Goal: Obtain resource: Download file/media

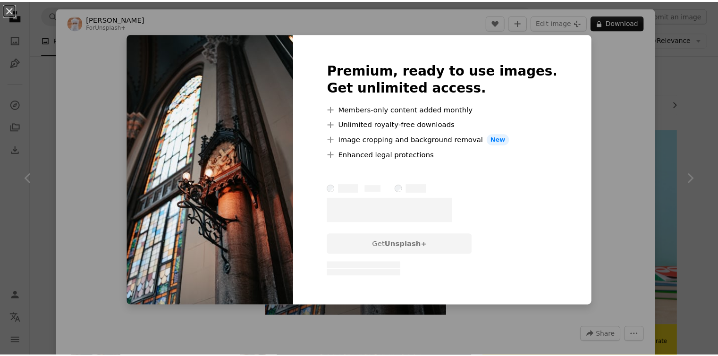
scroll to position [1476, 0]
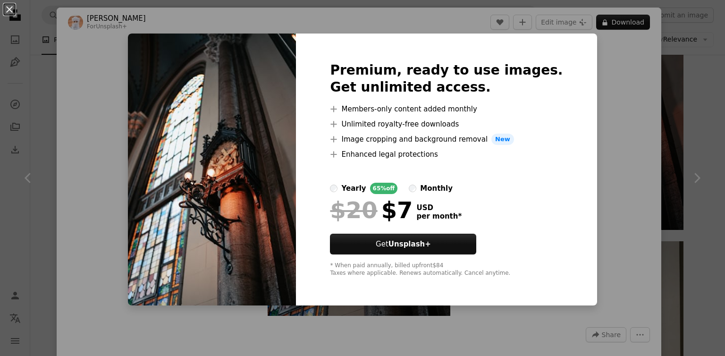
click at [86, 58] on div "An X shape Premium, ready to use images. Get unlimited access. A plus sign Memb…" at bounding box center [362, 178] width 725 height 356
click at [703, 136] on link "Chevron right" at bounding box center [696, 178] width 57 height 91
click at [8, 10] on button "An X shape" at bounding box center [9, 9] width 11 height 11
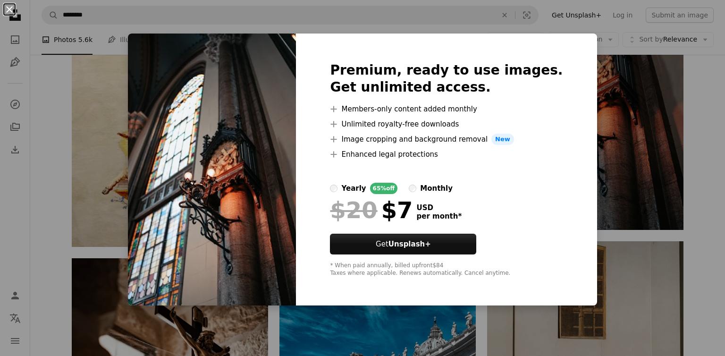
click at [10, 5] on button "An X shape" at bounding box center [9, 9] width 11 height 11
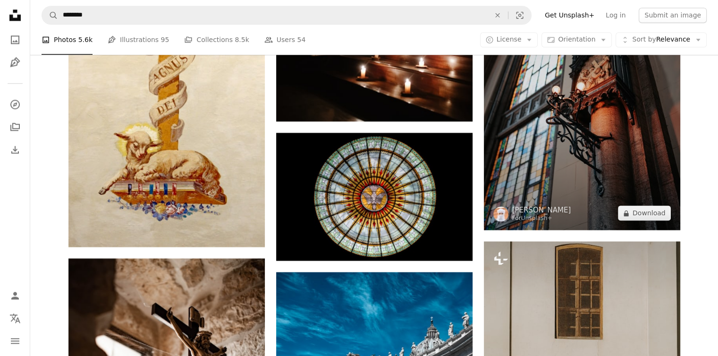
click at [563, 132] on img at bounding box center [582, 82] width 196 height 294
click at [525, 150] on img at bounding box center [582, 82] width 196 height 294
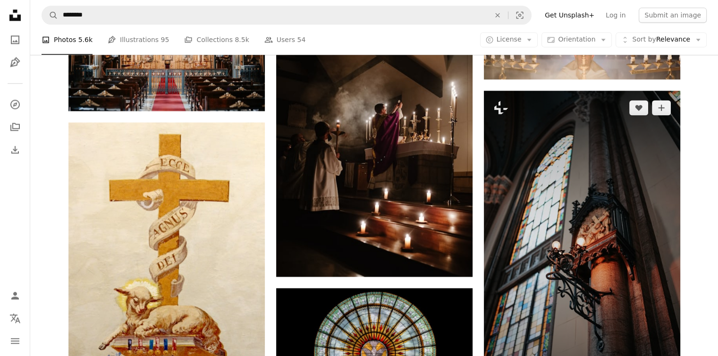
scroll to position [1303, 0]
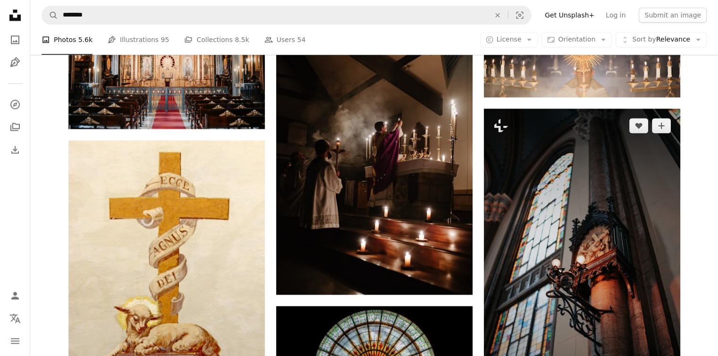
click at [537, 170] on img at bounding box center [582, 256] width 196 height 294
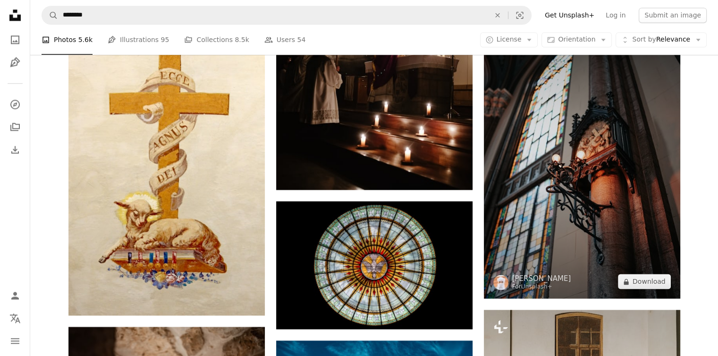
scroll to position [1412, 0]
